Goal: Check status

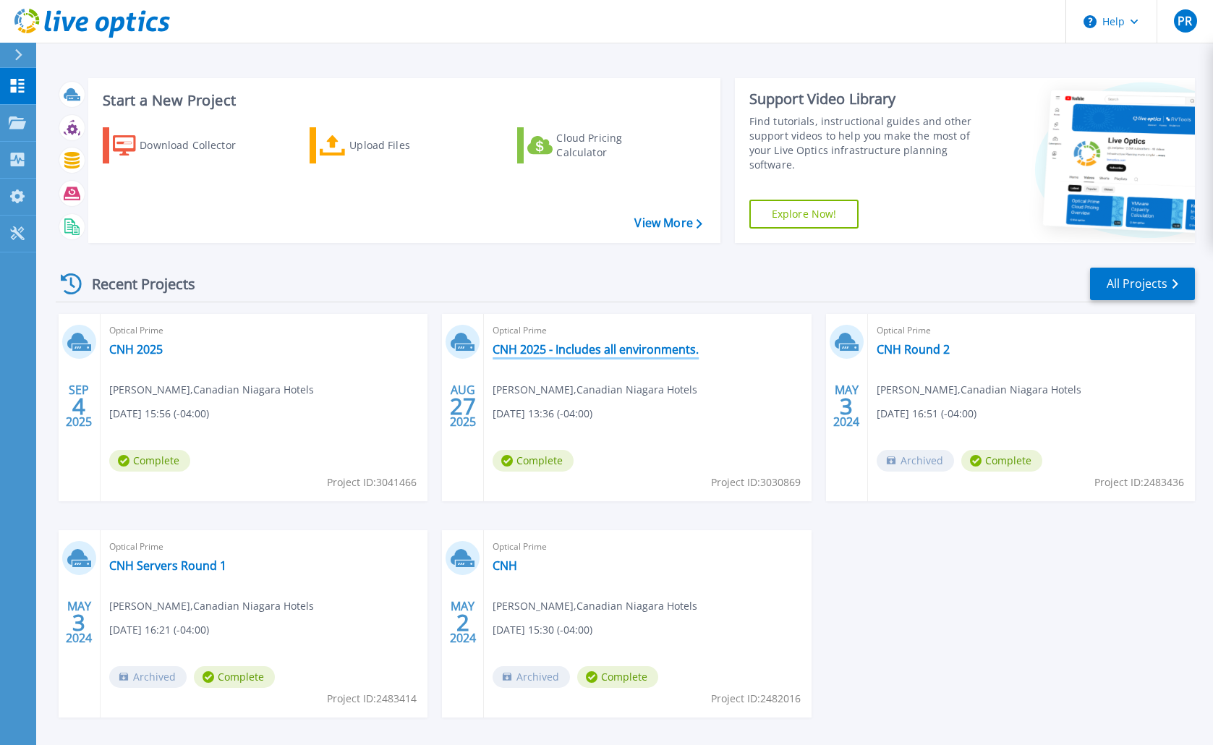
click at [531, 351] on link "CNH 2025 - Includes all environments." at bounding box center [596, 349] width 206 height 14
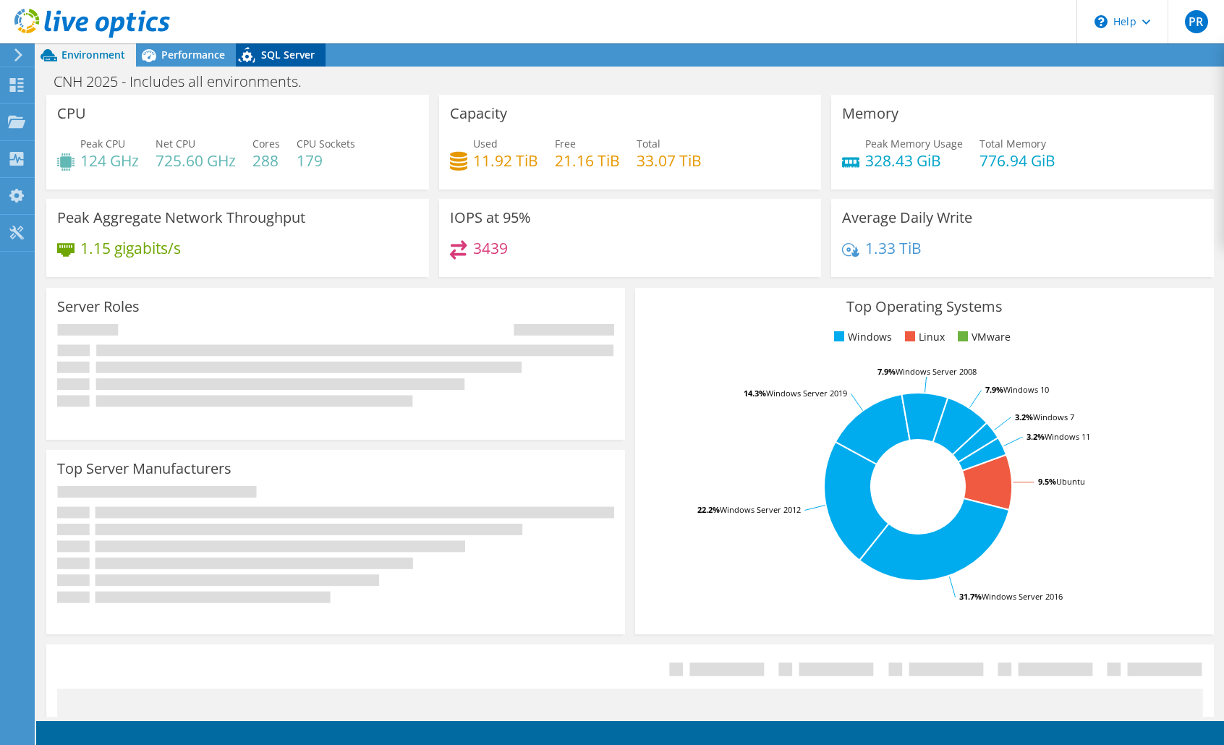
click at [290, 59] on span "SQL Server" at bounding box center [288, 55] width 54 height 14
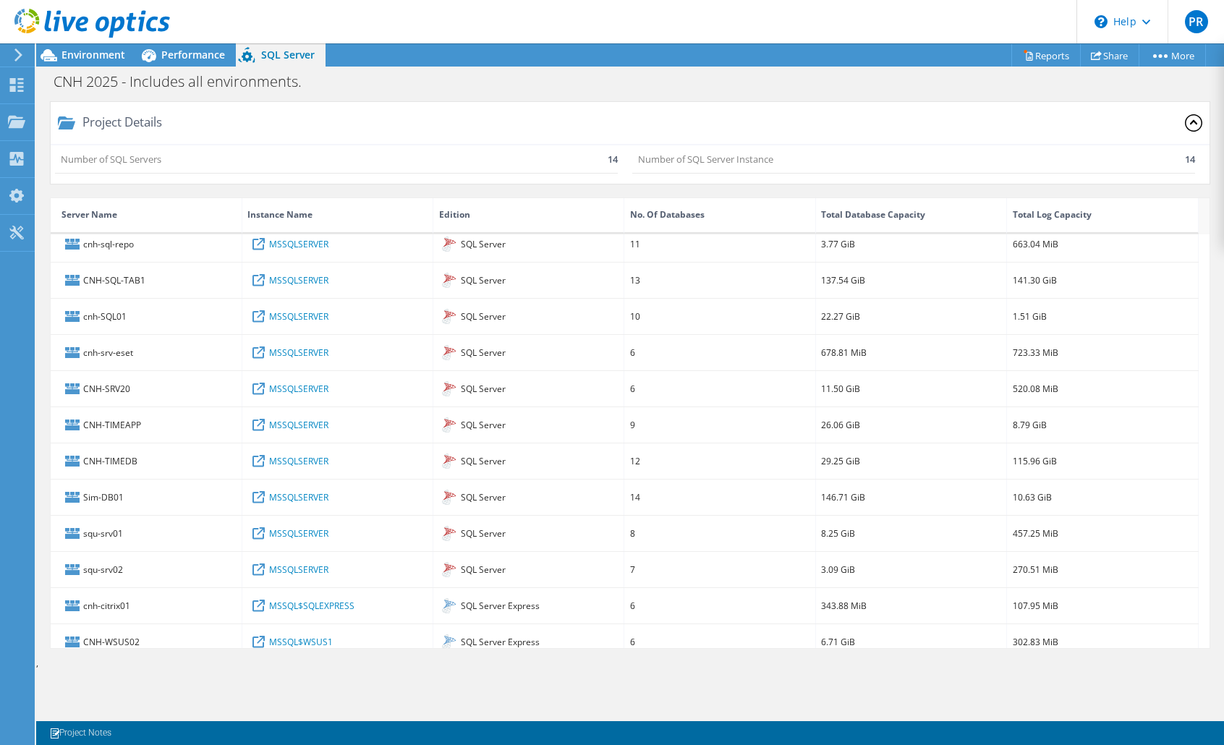
scroll to position [93, 0]
